Goal: Task Accomplishment & Management: Complete application form

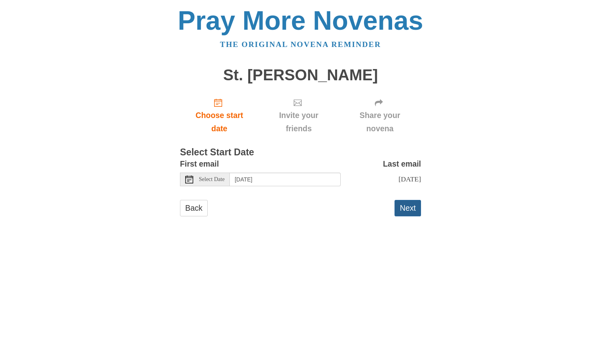
click at [410, 206] on button "Next" at bounding box center [407, 208] width 26 height 16
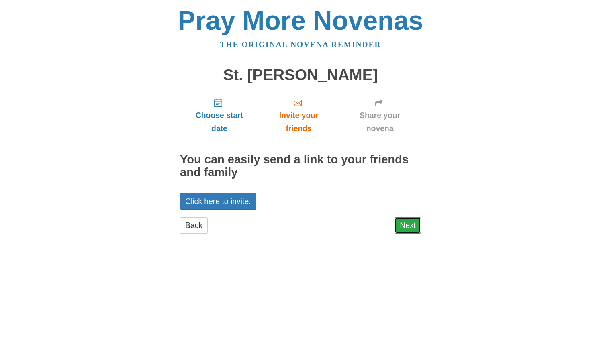
click at [408, 228] on link "Next" at bounding box center [407, 225] width 26 height 16
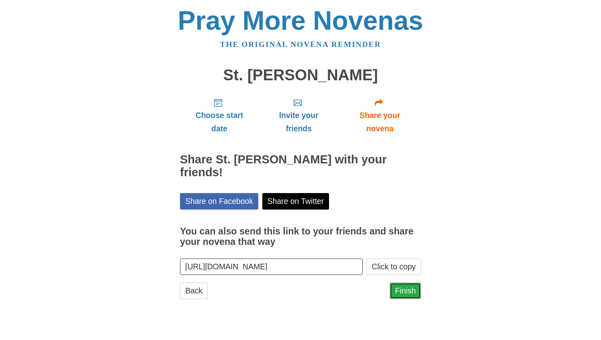
click at [405, 283] on link "Finish" at bounding box center [404, 291] width 31 height 16
